Goal: Task Accomplishment & Management: Use online tool/utility

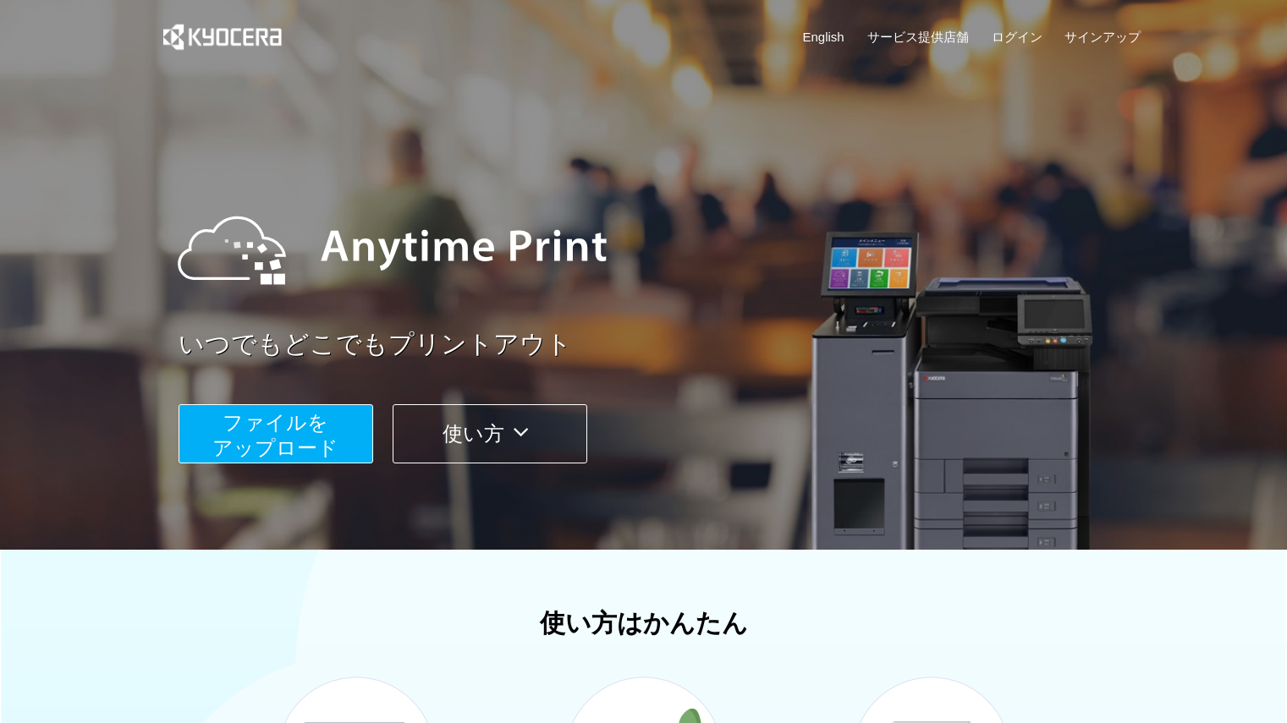
click at [312, 436] on span "ファイルを ​​アップロード" at bounding box center [275, 435] width 126 height 48
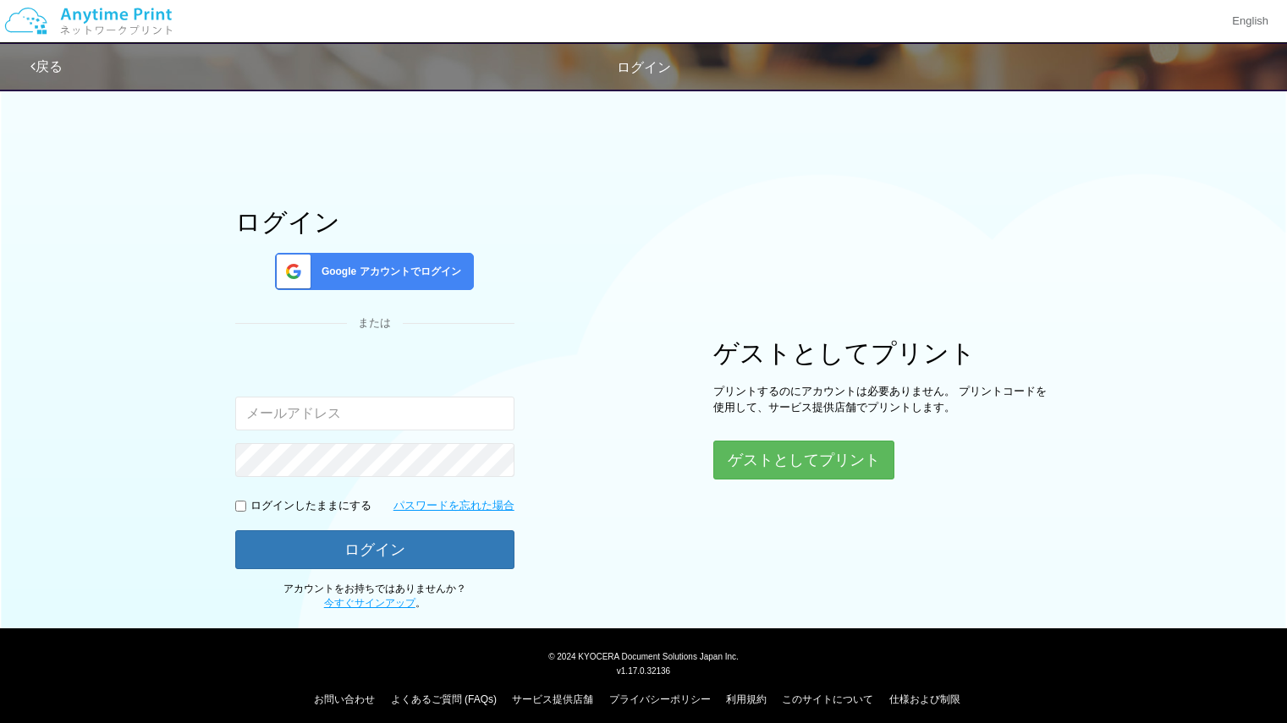
click at [403, 284] on div "Google アカウントでログイン" at bounding box center [374, 271] width 199 height 37
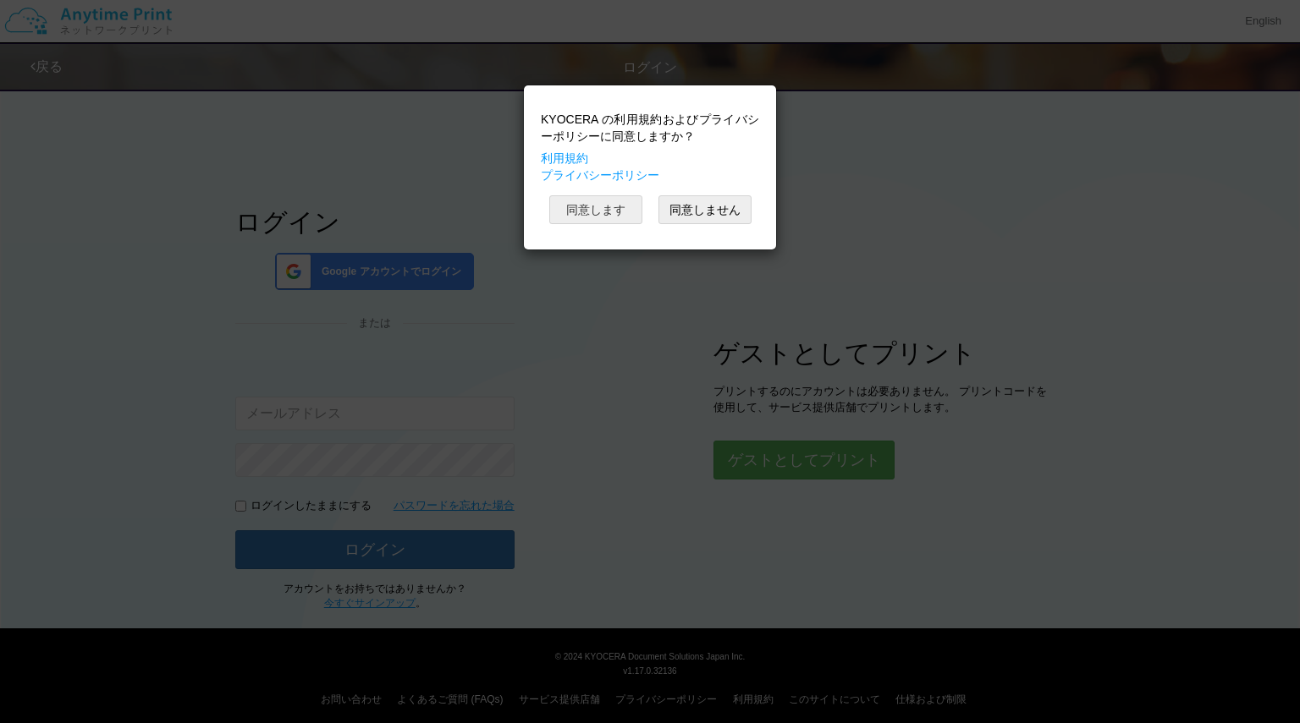
click at [614, 208] on button "同意します" at bounding box center [595, 209] width 93 height 29
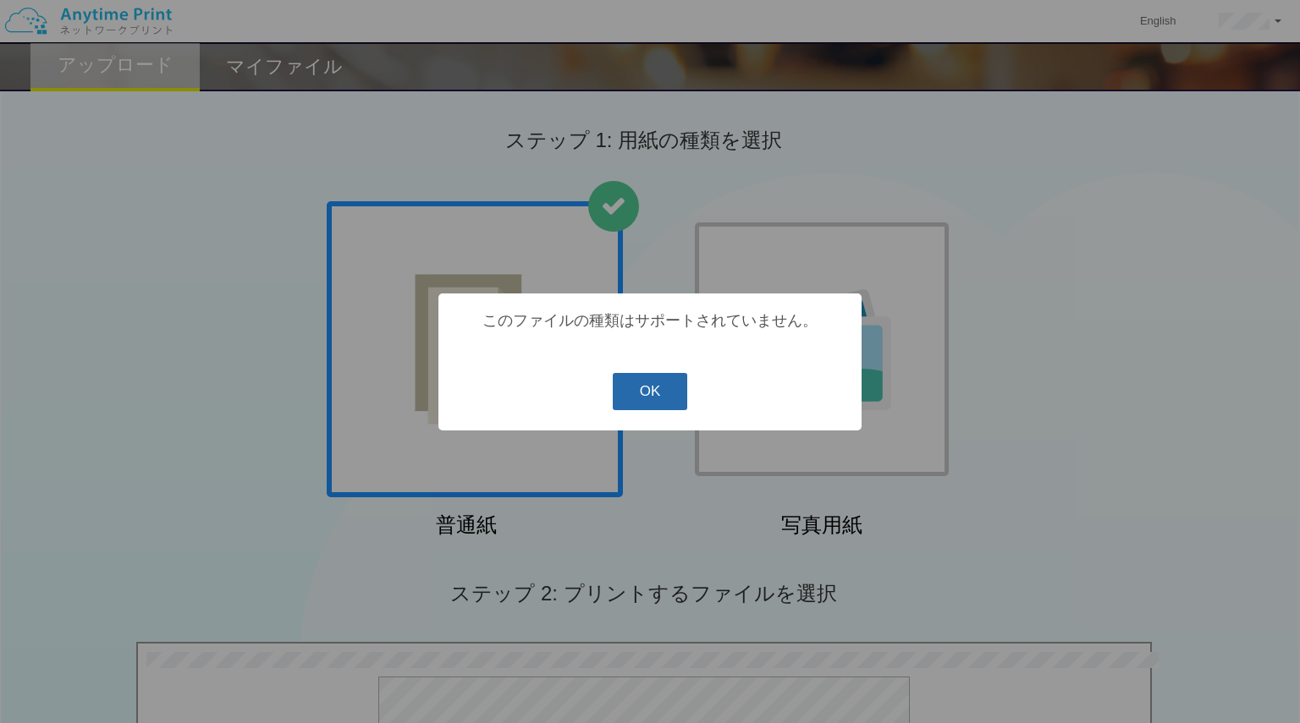
click at [650, 389] on button "OK" at bounding box center [650, 391] width 75 height 37
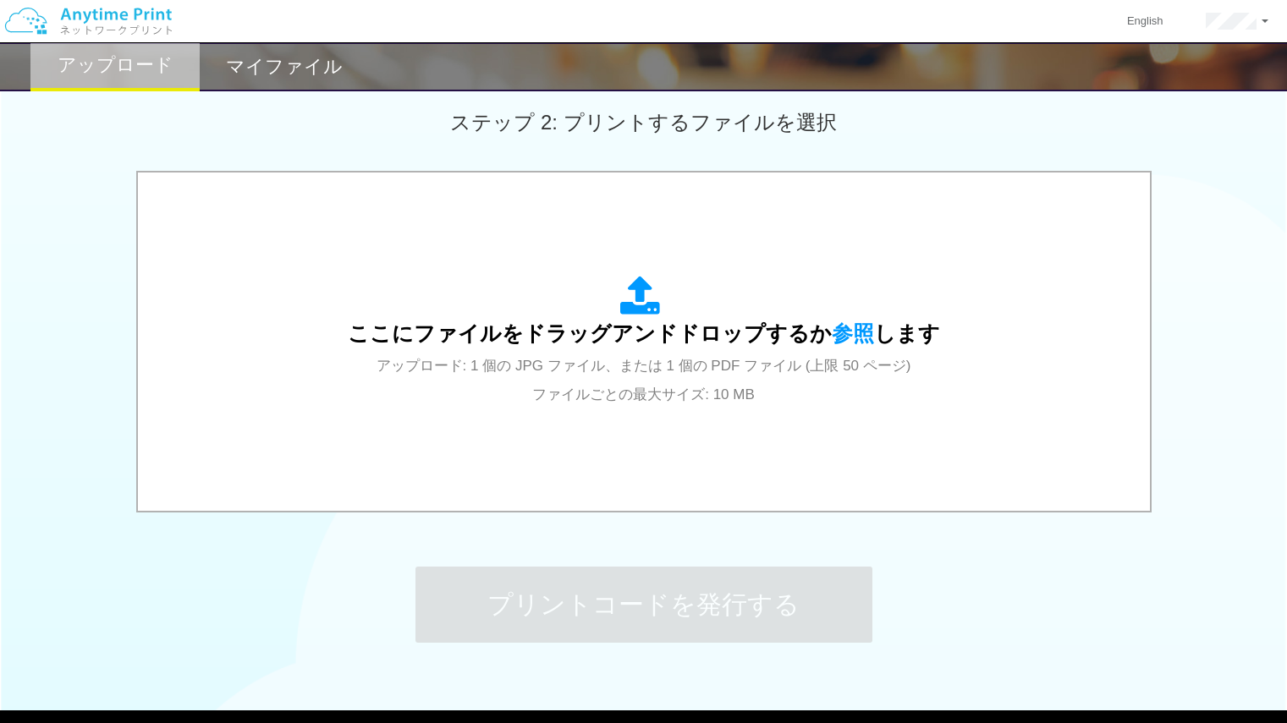
scroll to position [472, 0]
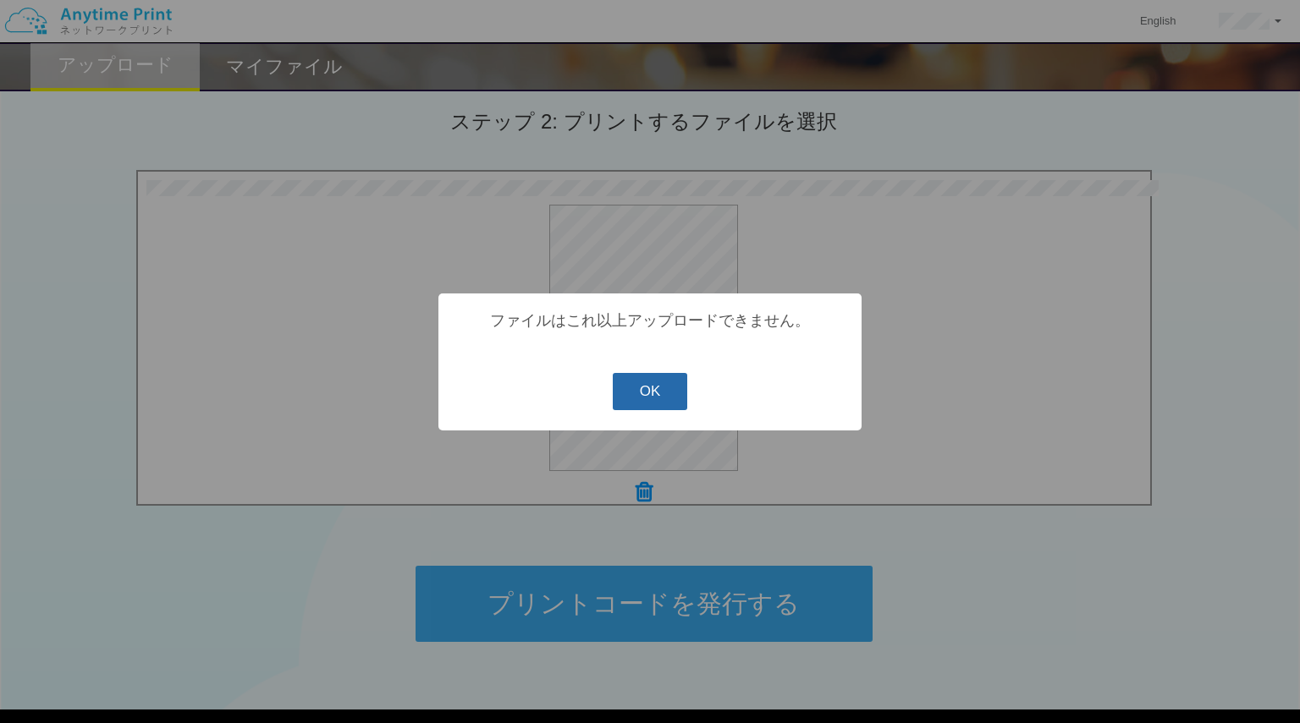
click at [644, 404] on button "OK" at bounding box center [650, 391] width 75 height 37
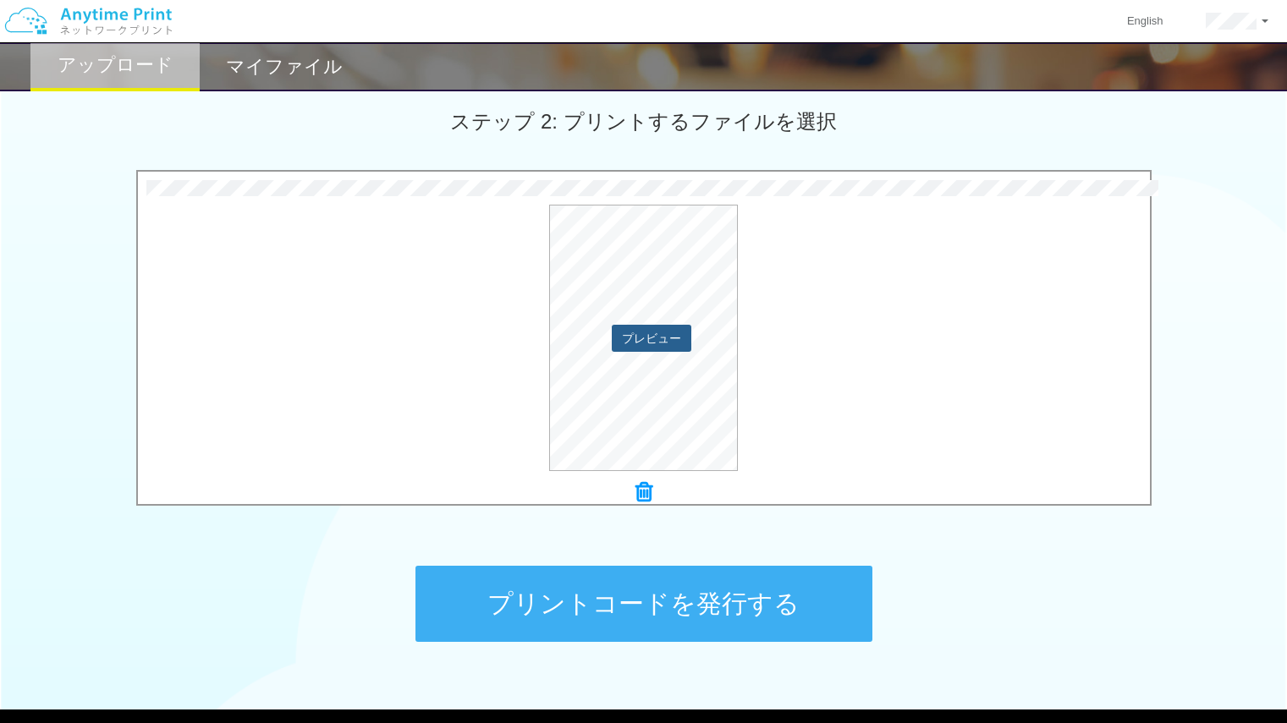
click at [657, 336] on button "プレビュー" at bounding box center [652, 338] width 80 height 27
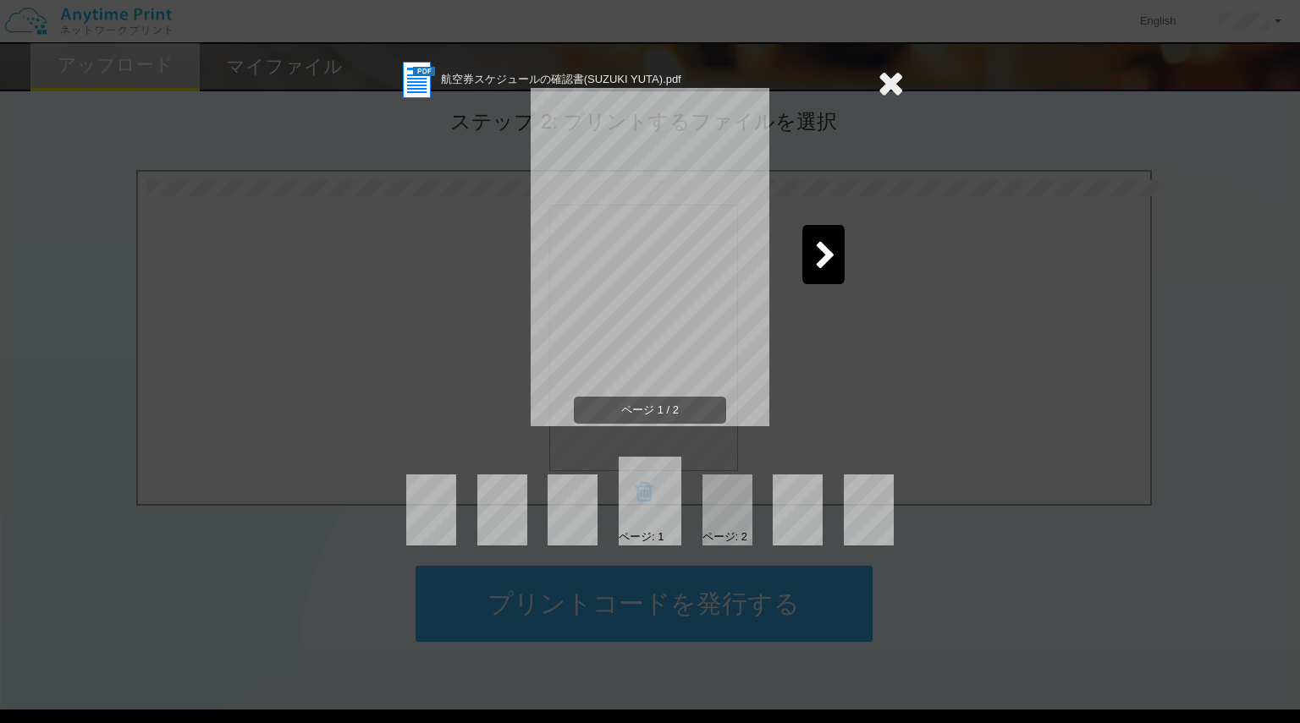
click at [842, 246] on div at bounding box center [823, 254] width 42 height 59
click at [842, 246] on div "ページ 1 / 2" at bounding box center [650, 271] width 508 height 338
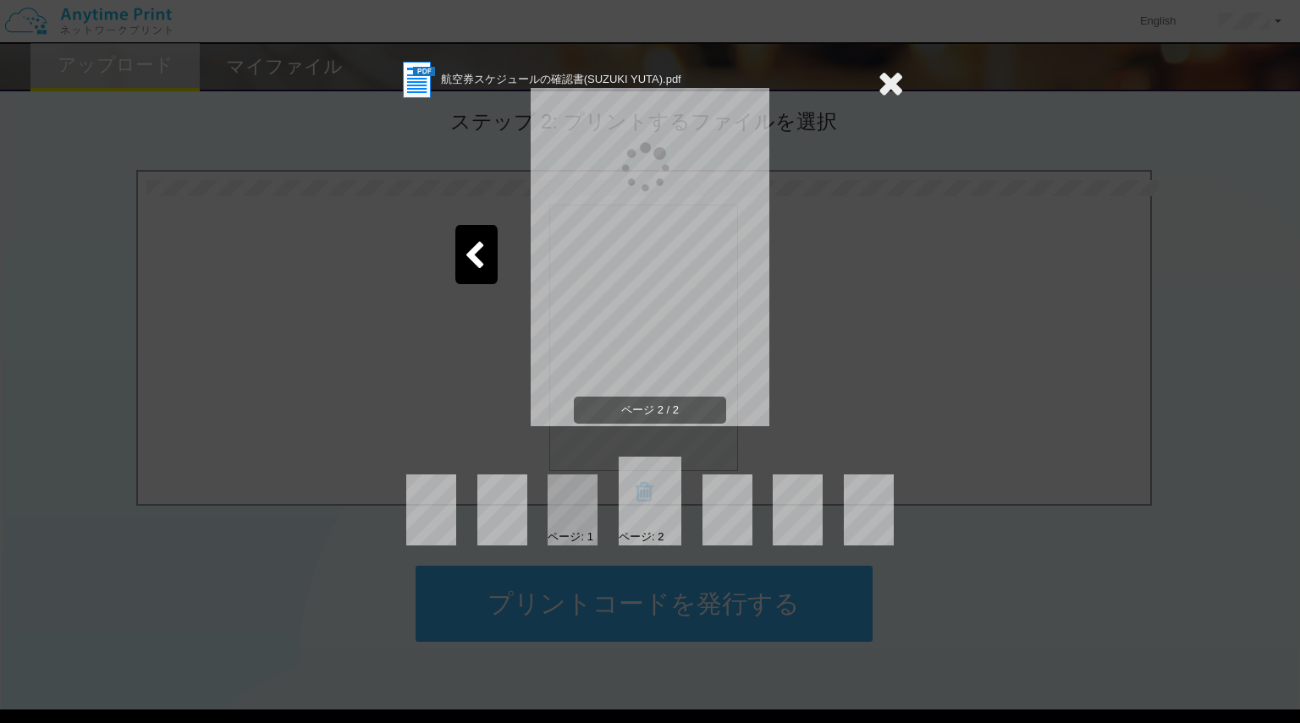
click at [842, 246] on div "ページ 2 / 2" at bounding box center [650, 271] width 508 height 338
click at [890, 96] on icon at bounding box center [890, 83] width 26 height 34
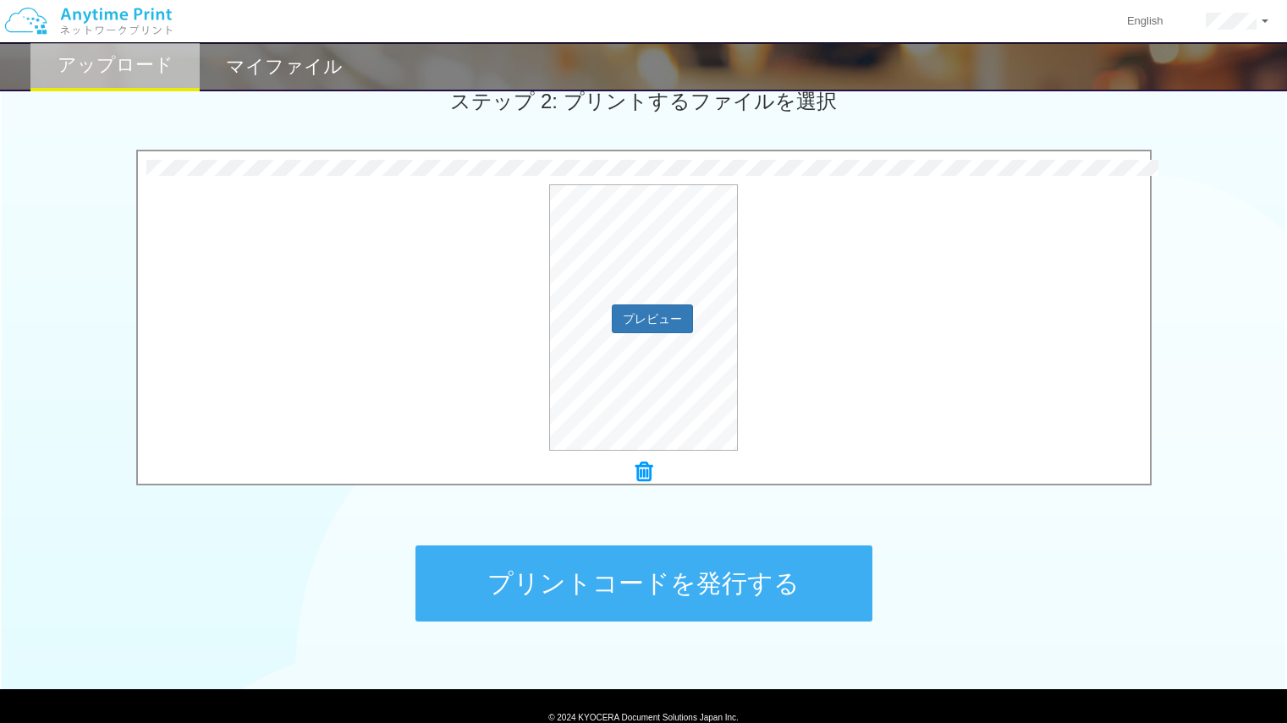
scroll to position [496, 0]
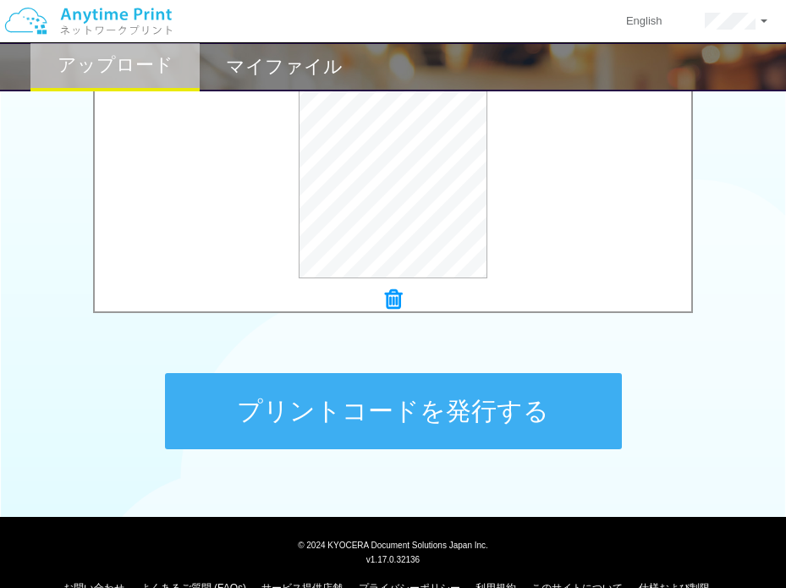
scroll to position [699, 0]
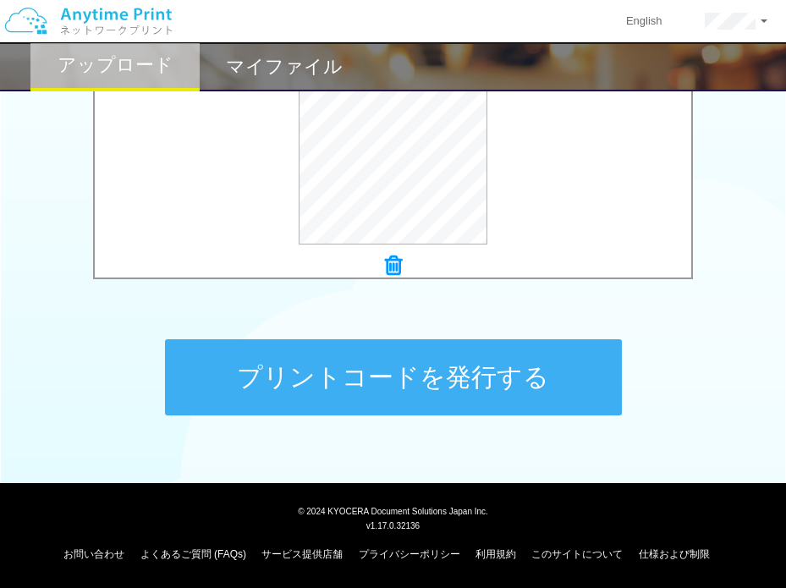
click at [269, 391] on button "プリントコードを発行する" at bounding box center [393, 377] width 457 height 76
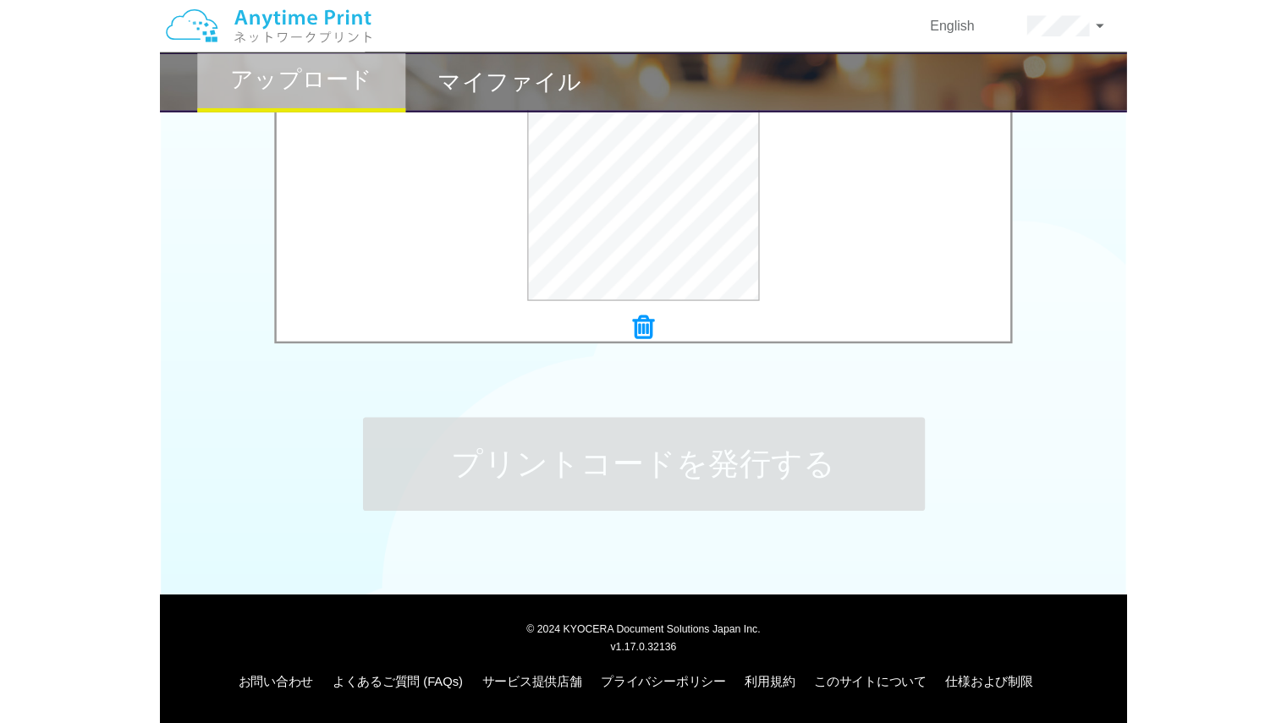
scroll to position [0, 0]
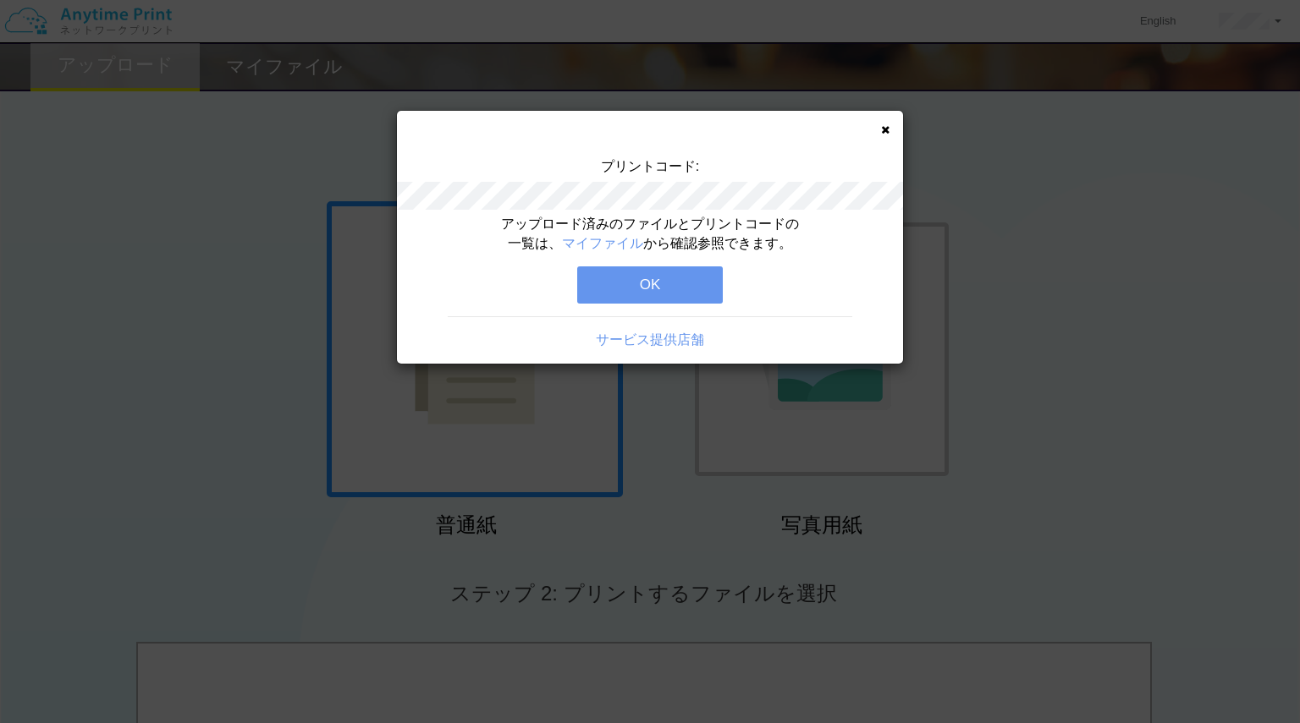
click at [618, 281] on button "OK" at bounding box center [650, 285] width 146 height 37
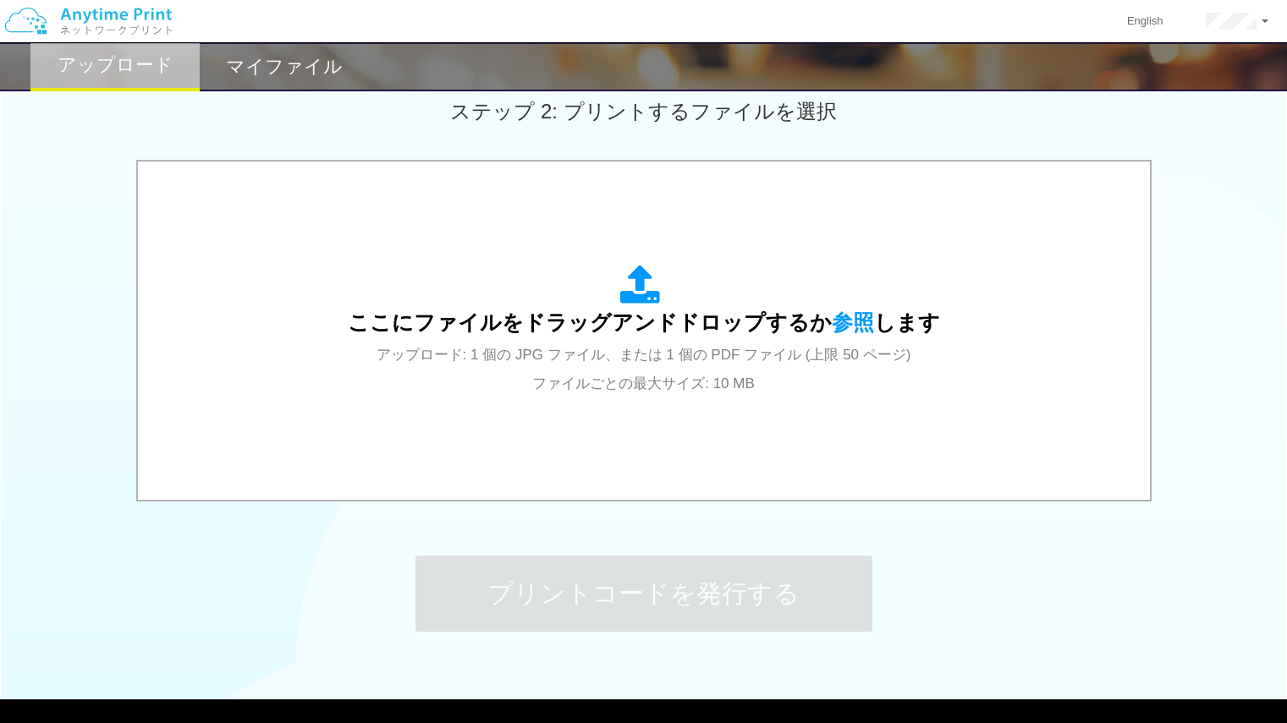
scroll to position [563, 0]
